Goal: Task Accomplishment & Management: Manage account settings

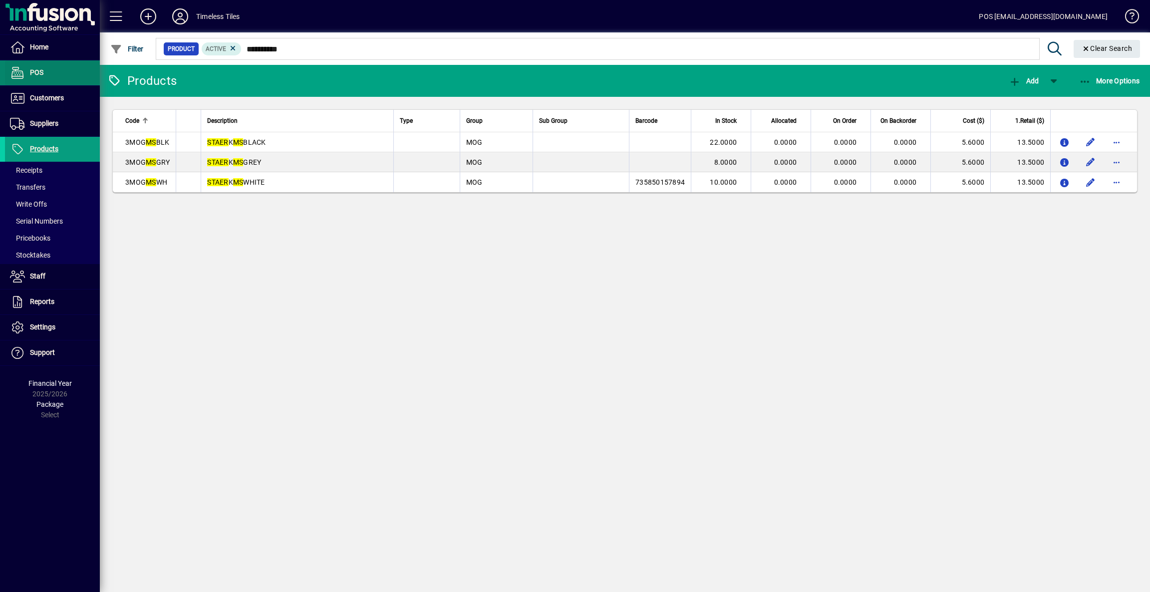
click at [36, 75] on span "POS" at bounding box center [36, 72] width 13 height 8
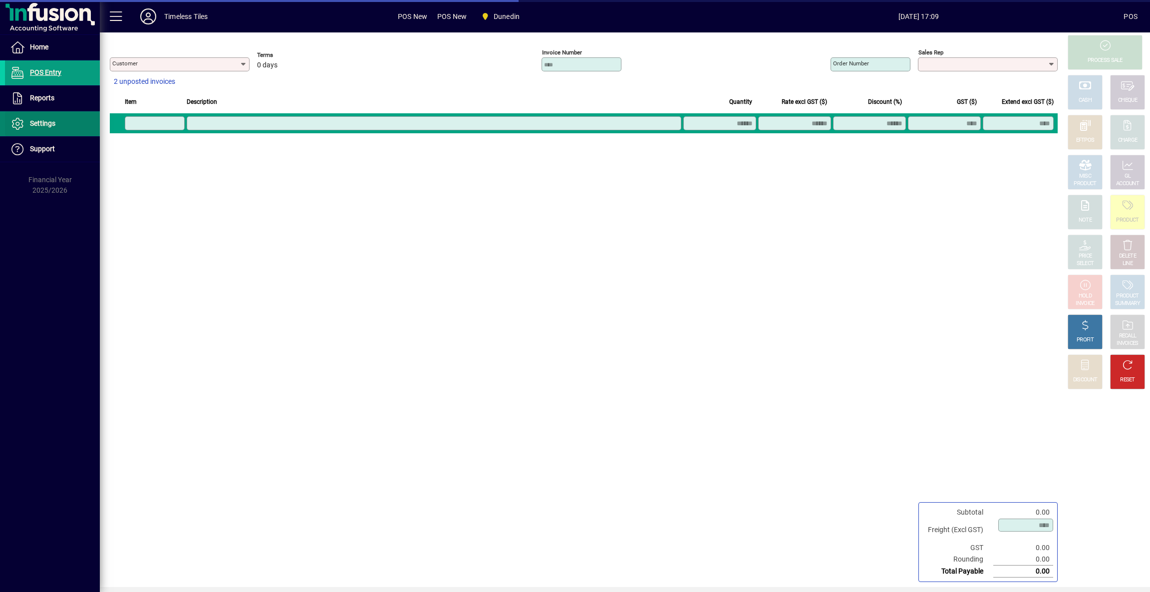
type input "**********"
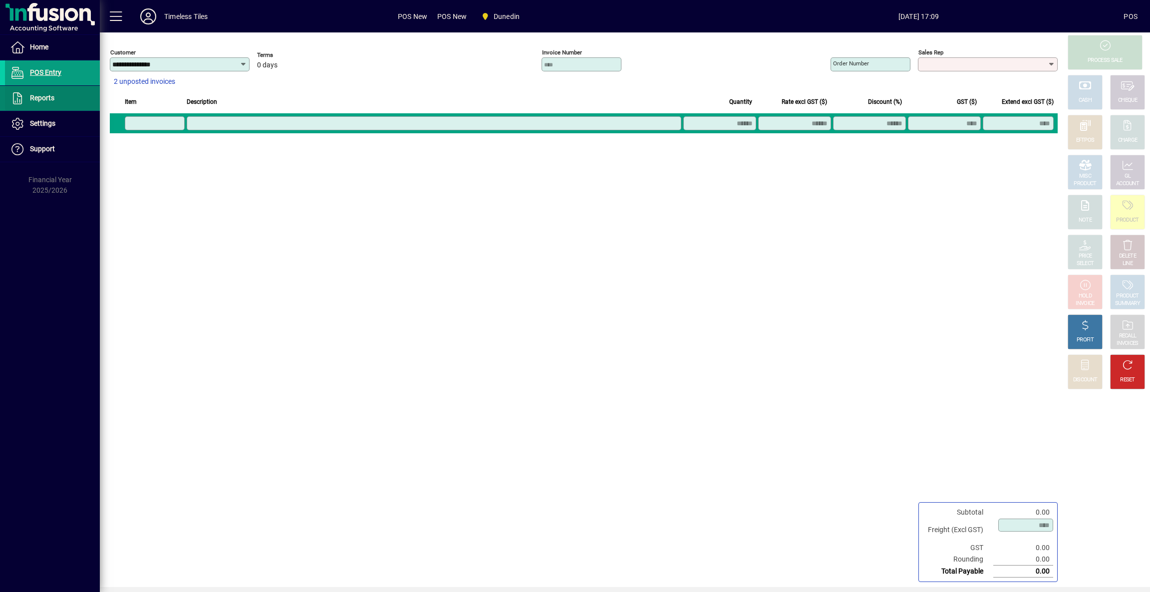
click at [49, 100] on span "Reports" at bounding box center [42, 98] width 24 height 8
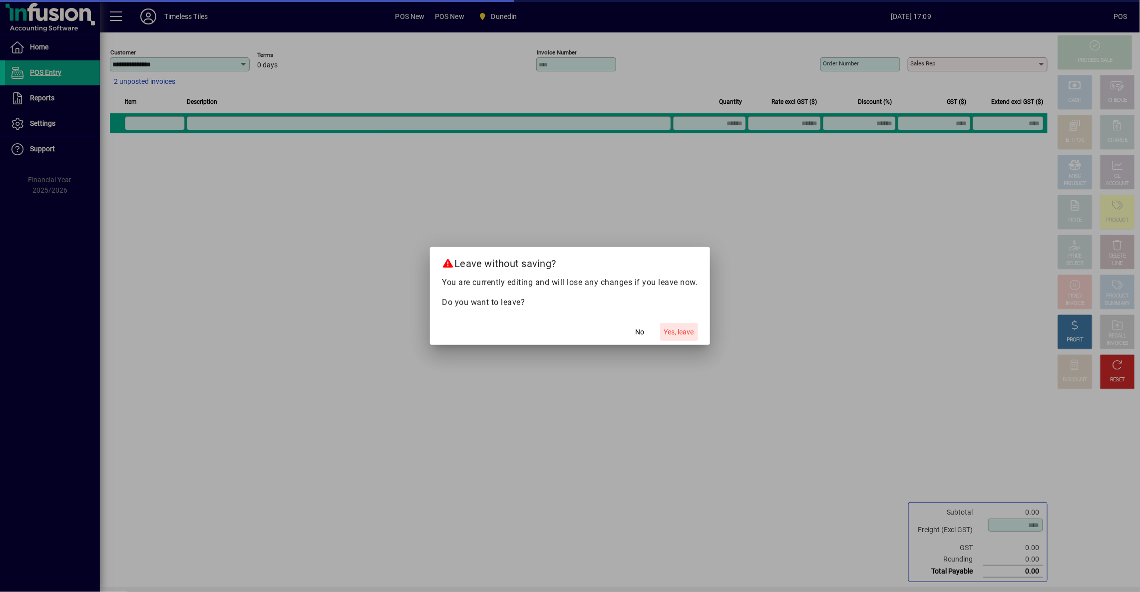
click at [678, 325] on span "button" at bounding box center [679, 332] width 38 height 24
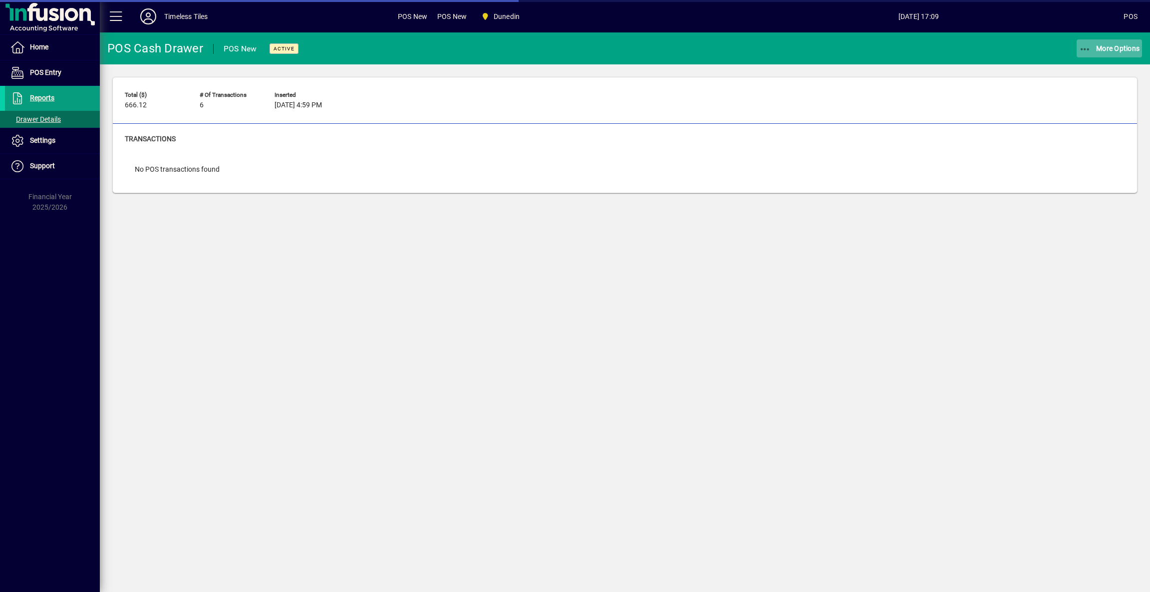
click at [1106, 48] on span "More Options" at bounding box center [1109, 48] width 61 height 8
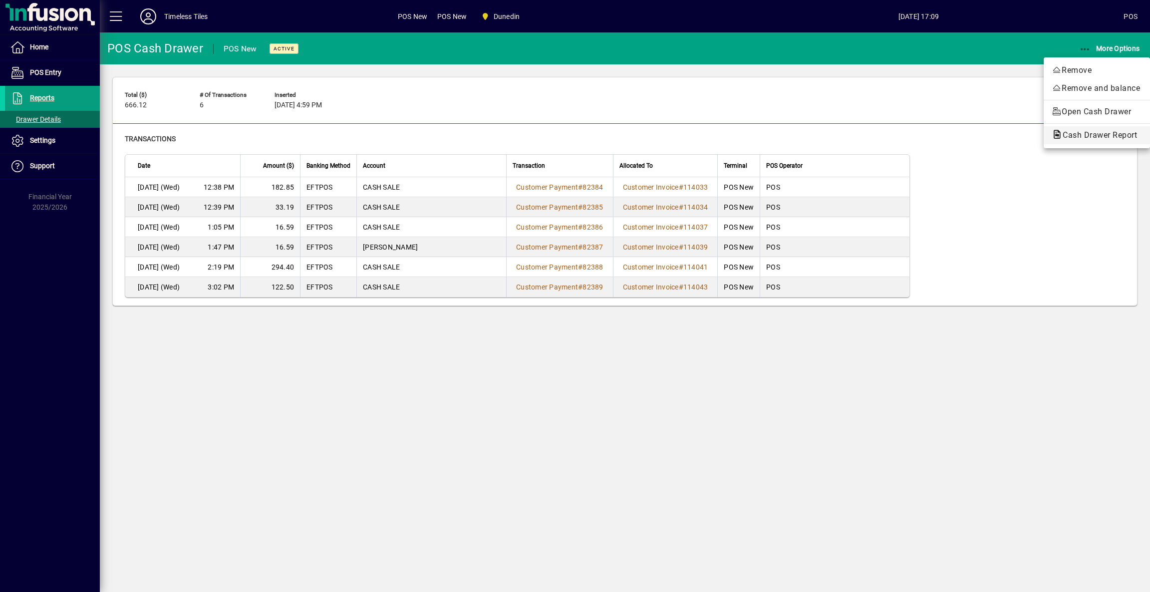
click at [1121, 139] on span "Cash Drawer Report" at bounding box center [1097, 134] width 90 height 9
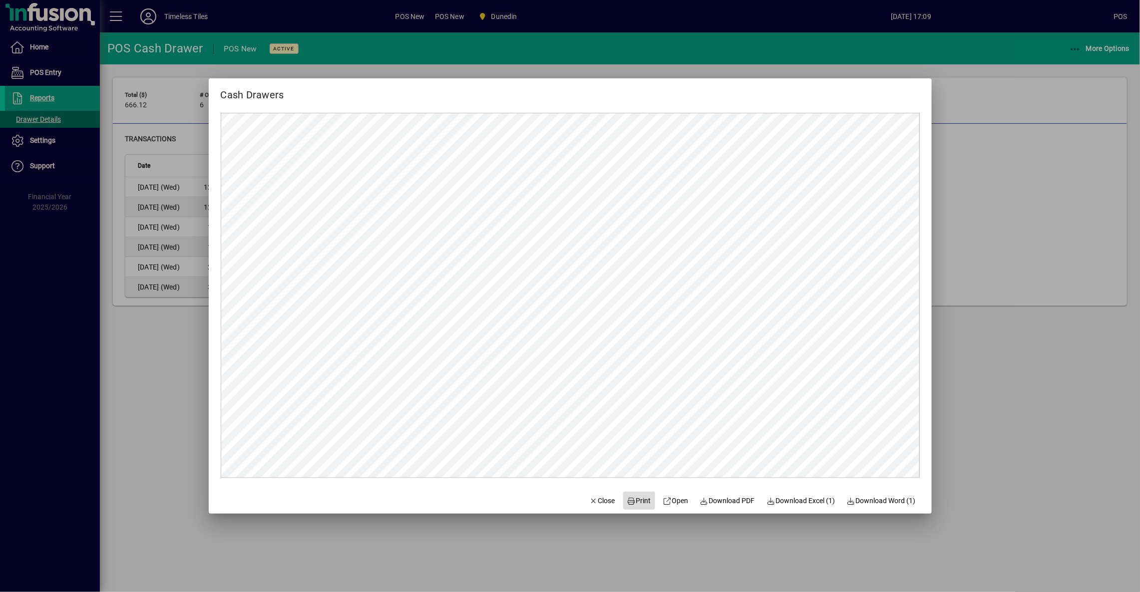
click at [634, 502] on span "Print" at bounding box center [639, 501] width 24 height 10
click at [594, 499] on span "Close" at bounding box center [602, 501] width 26 height 10
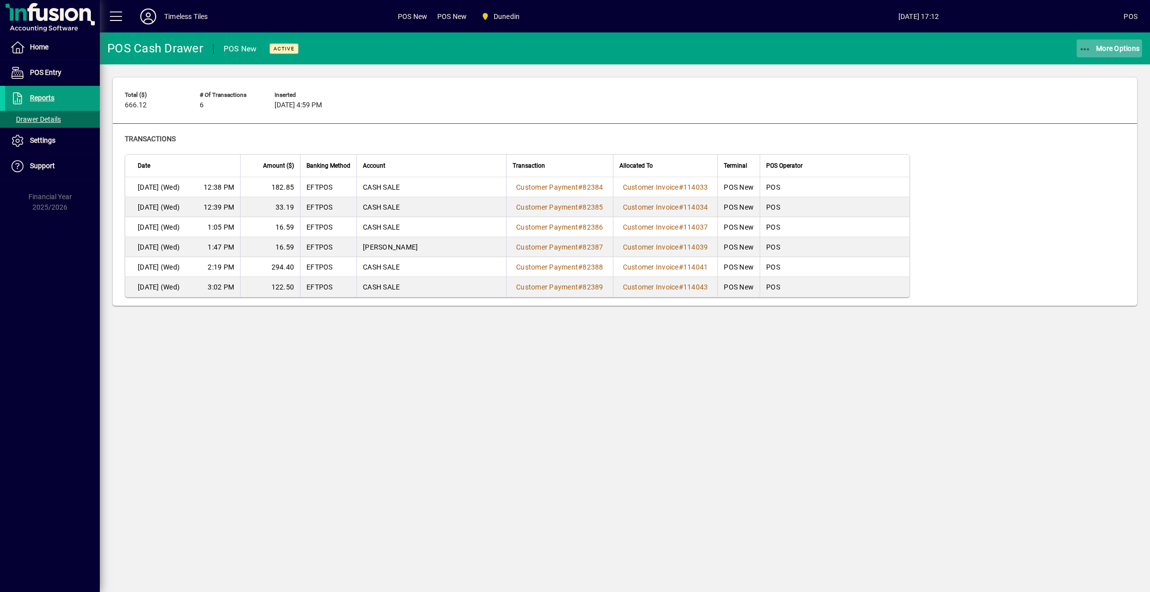
click at [1127, 47] on span "More Options" at bounding box center [1109, 48] width 61 height 8
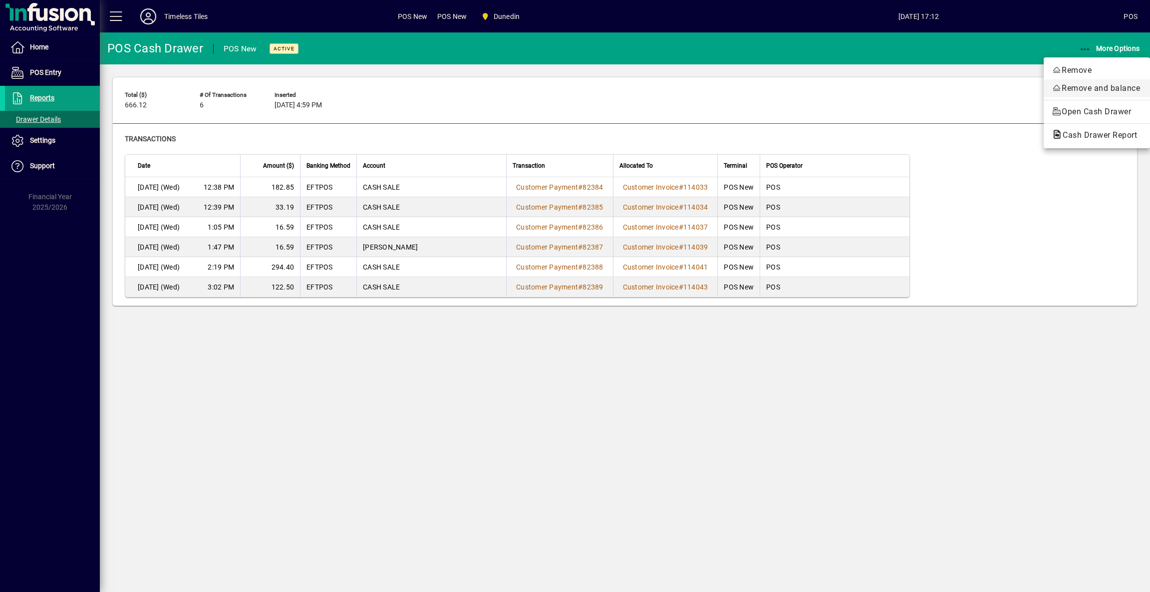
click at [1086, 90] on span "Remove and balance" at bounding box center [1097, 88] width 90 height 12
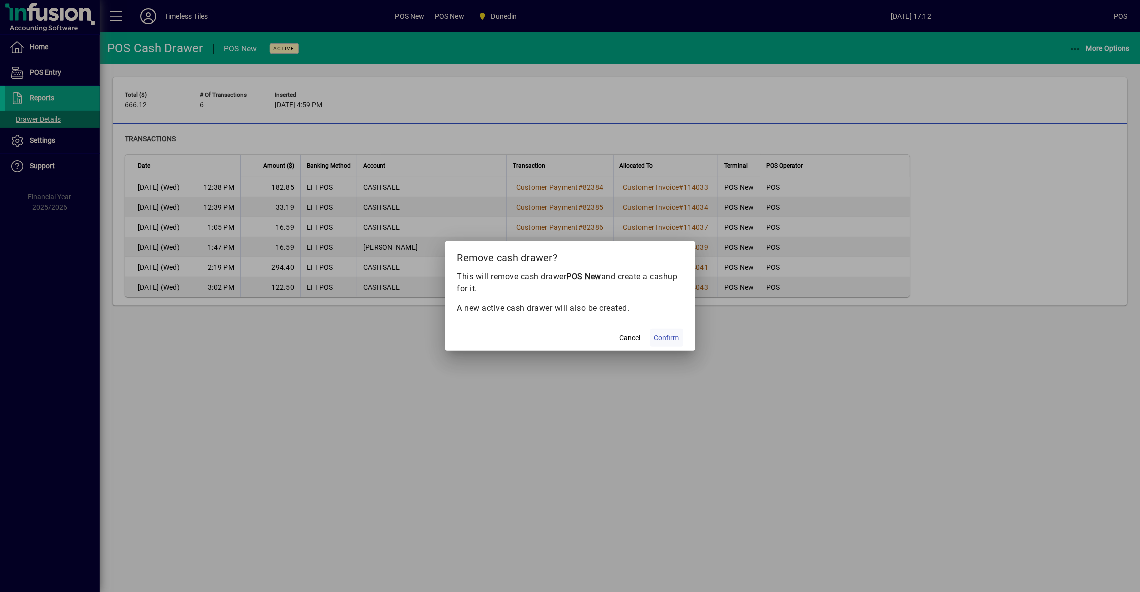
click at [666, 343] on span at bounding box center [666, 338] width 33 height 24
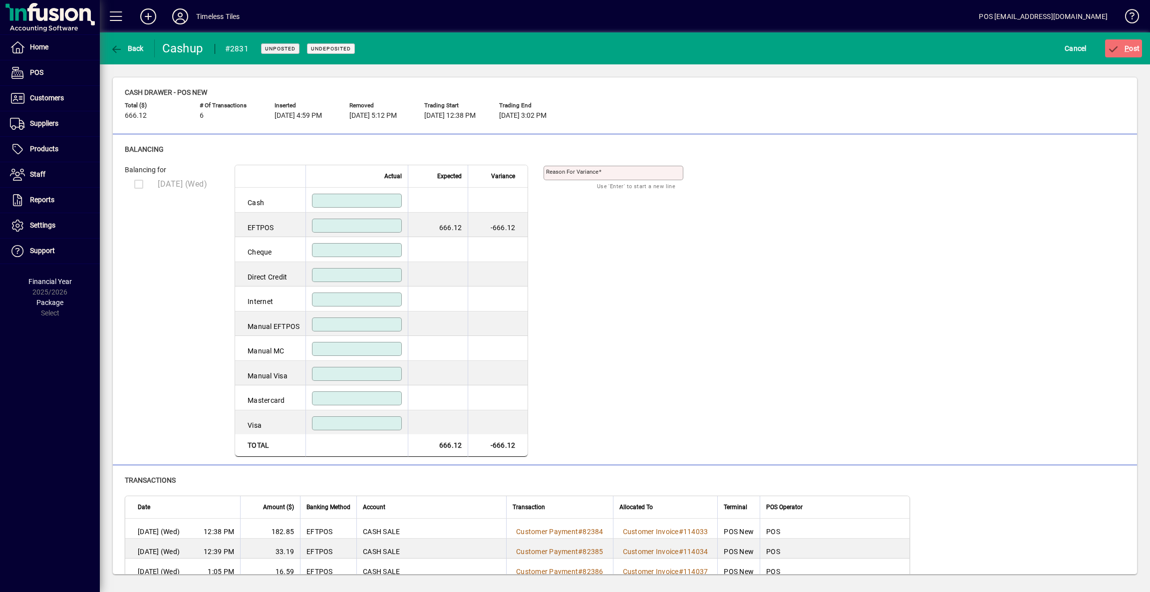
click at [382, 224] on input at bounding box center [358, 226] width 87 height 8
type input "******"
click at [634, 268] on div "Balancing for [DATE] (Wed) Actual Expected Variance Cash EFTPOS ****** 666.12 0…" at bounding box center [625, 311] width 1000 height 293
click at [1129, 43] on button "P ost" at bounding box center [1123, 48] width 37 height 18
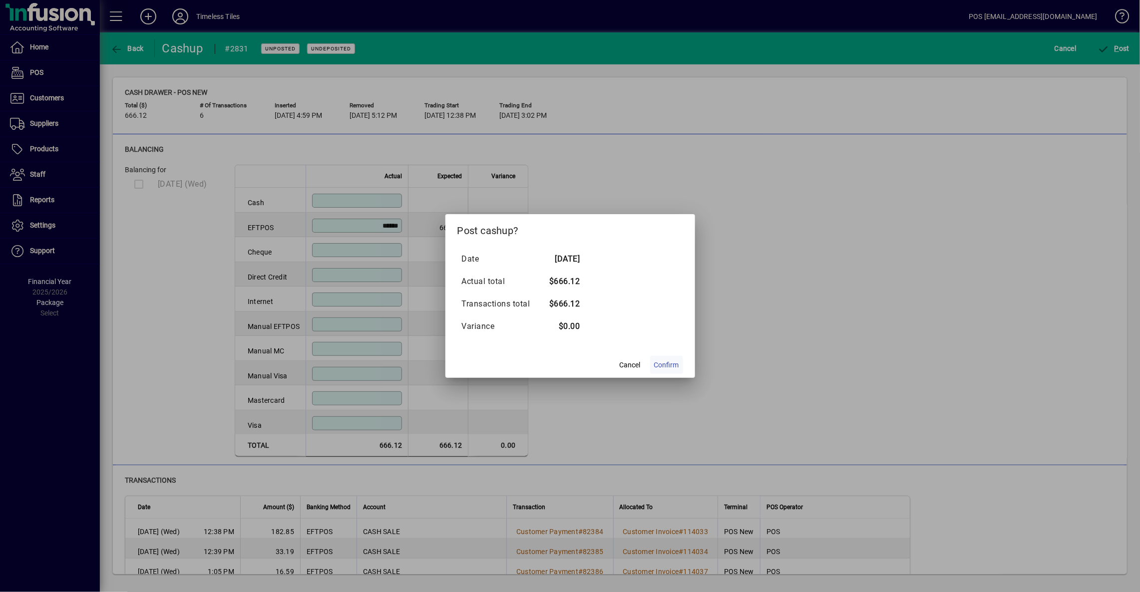
click at [663, 364] on span "Confirm" at bounding box center [666, 365] width 25 height 10
